Goal: Task Accomplishment & Management: Use online tool/utility

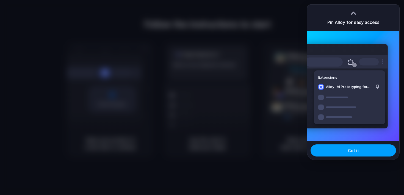
click at [337, 151] on button "Got it" at bounding box center [354, 150] width 86 height 12
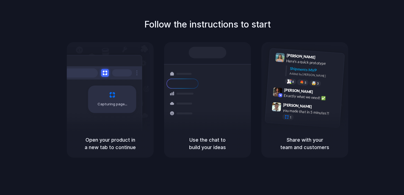
drag, startPoint x: 88, startPoint y: 138, endPoint x: 136, endPoint y: 143, distance: 49.2
click at [136, 143] on h5 "Open your product in a new tab to continue" at bounding box center [110, 143] width 74 height 15
drag, startPoint x: 160, startPoint y: 25, endPoint x: 224, endPoint y: 26, distance: 64.1
click at [224, 26] on h1 "Follow the instructions to start" at bounding box center [207, 24] width 127 height 13
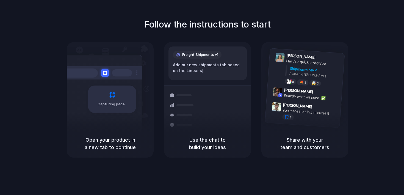
click at [184, 37] on div "Follow the instructions to start Capturing page Open your product in a new tab …" at bounding box center [208, 88] width 404 height 140
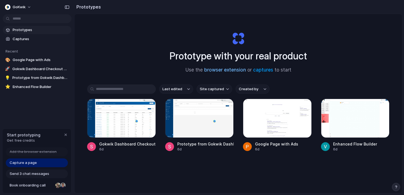
click at [217, 69] on link "browser extension" at bounding box center [225, 70] width 42 height 6
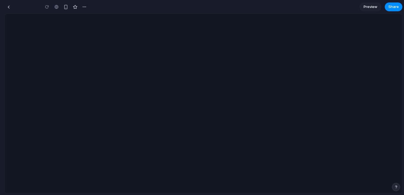
type input "**********"
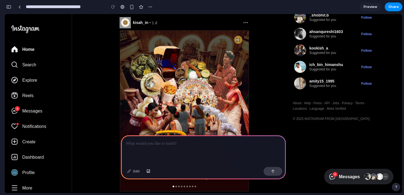
click at [329, 81] on span "amity15_1995" at bounding box center [322, 81] width 25 height 5
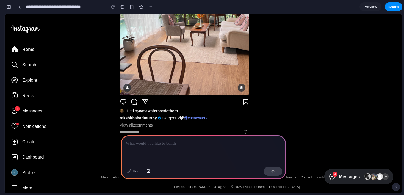
scroll to position [622, 0]
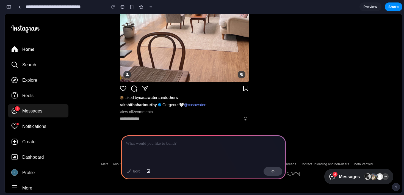
click at [31, 110] on span "Messages" at bounding box center [32, 111] width 20 height 6
click at [153, 144] on p at bounding box center [203, 143] width 155 height 7
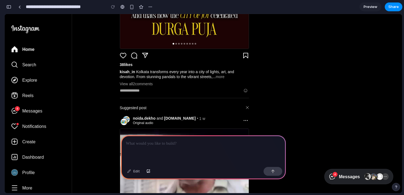
scroll to position [0, 0]
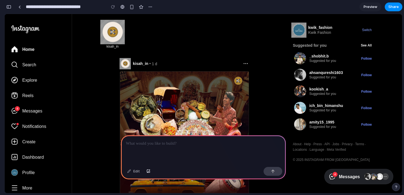
click at [154, 147] on div at bounding box center [203, 149] width 165 height 29
click at [198, 90] on div at bounding box center [184, 152] width 129 height 161
click at [168, 148] on div at bounding box center [203, 149] width 165 height 29
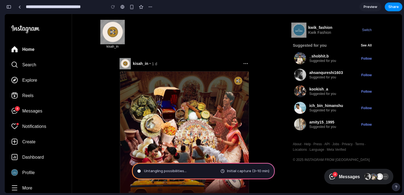
click at [277, 90] on div "kwik_fashion Kwik Fashion Switch Suggested for you See All _shobhit.b Suggested…" at bounding box center [323, 103] width 105 height 179
click at [270, 44] on div "kisah_in" at bounding box center [184, 35] width 173 height 34
type input "**********"
